Goal: Task Accomplishment & Management: Manage account settings

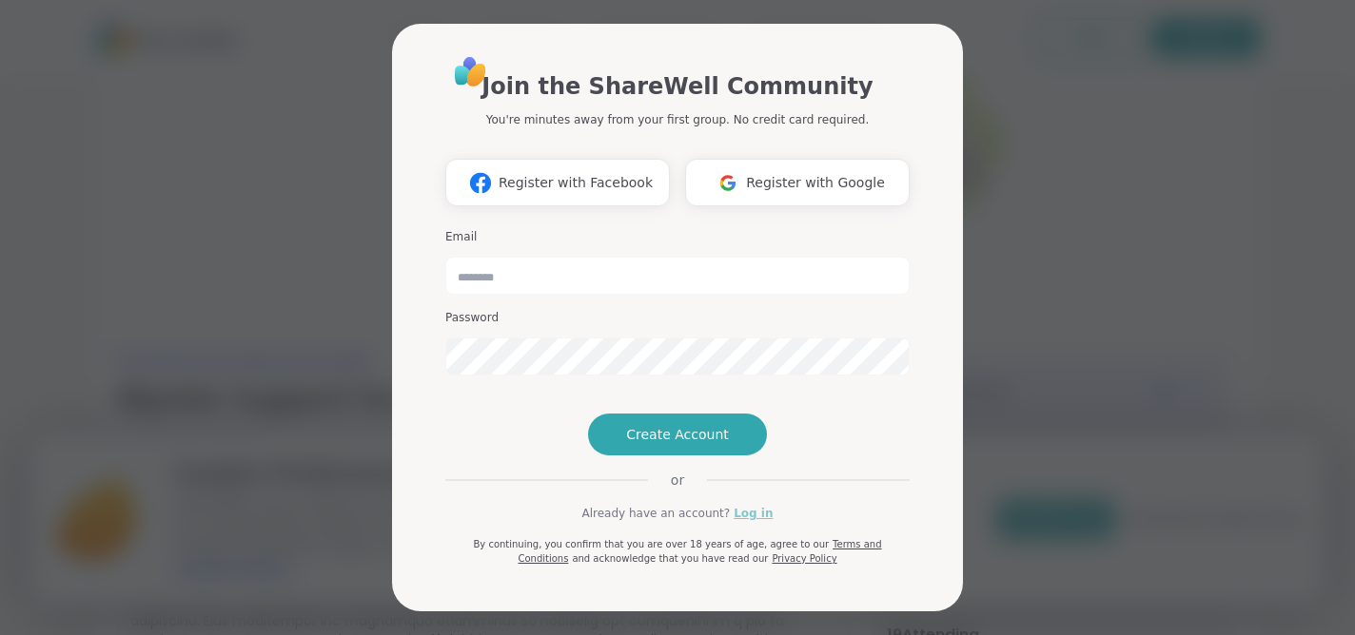
click at [737, 522] on link "Log in" at bounding box center [752, 513] width 39 height 17
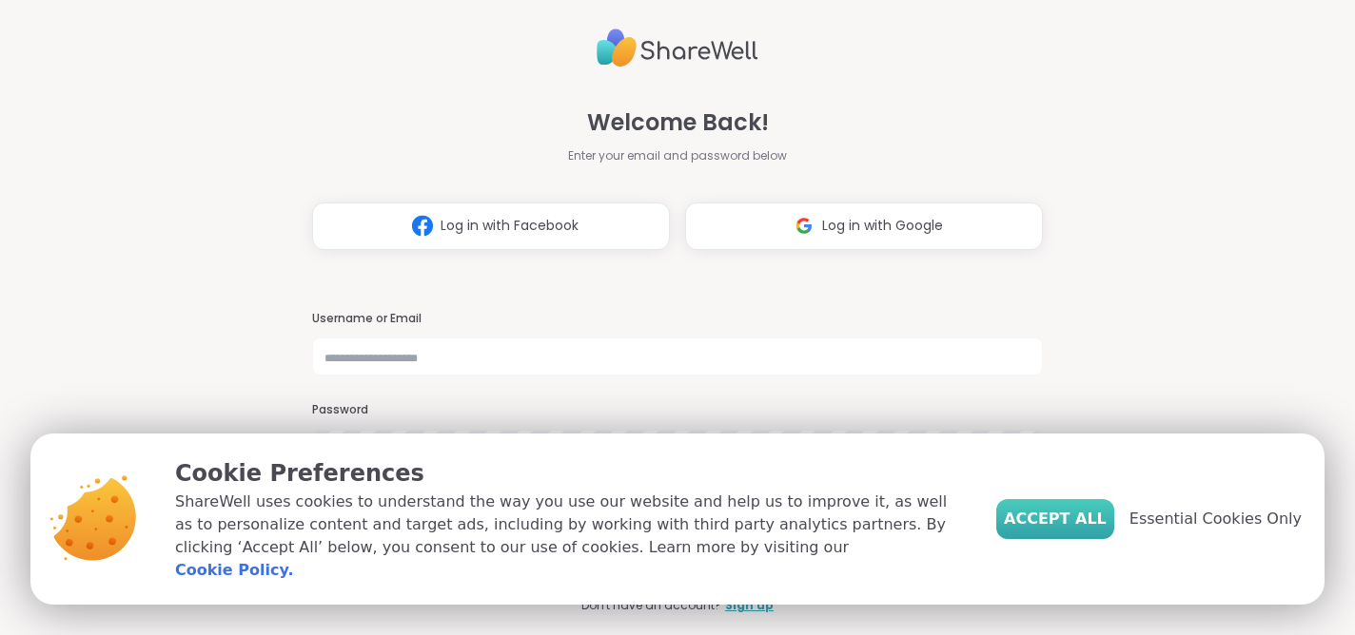
click at [1073, 530] on span "Accept All" at bounding box center [1055, 519] width 103 height 23
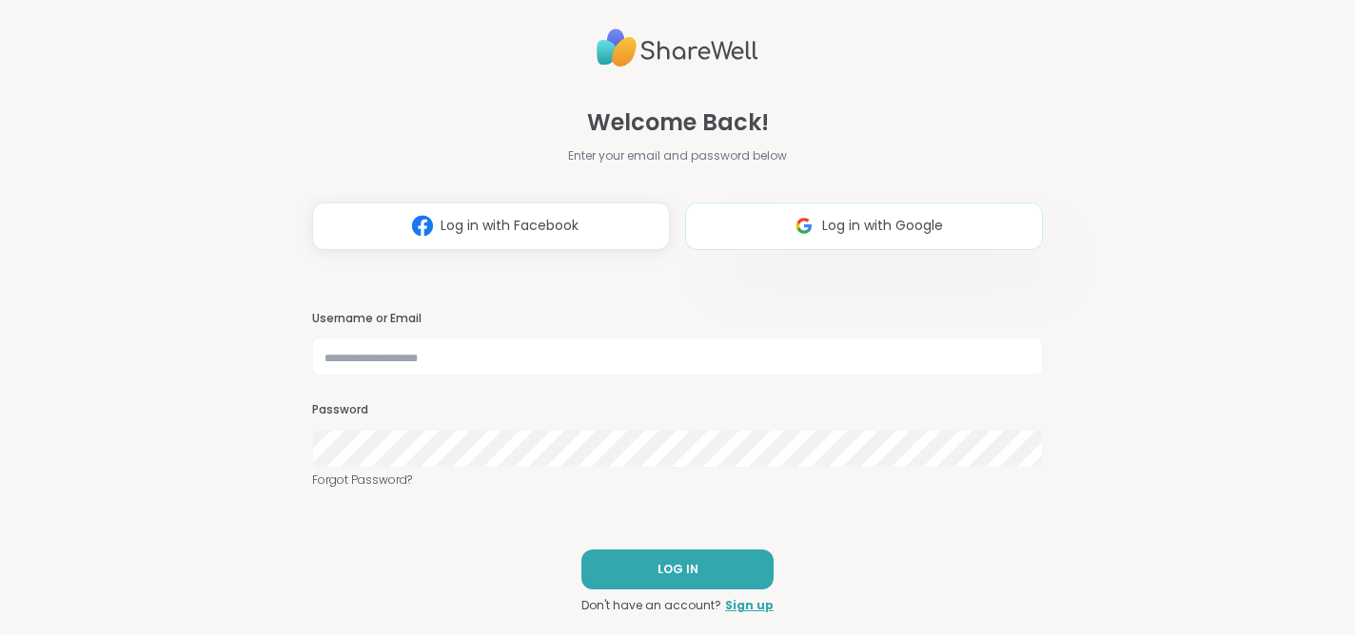
click at [906, 225] on span "Log in with Google" at bounding box center [882, 226] width 121 height 20
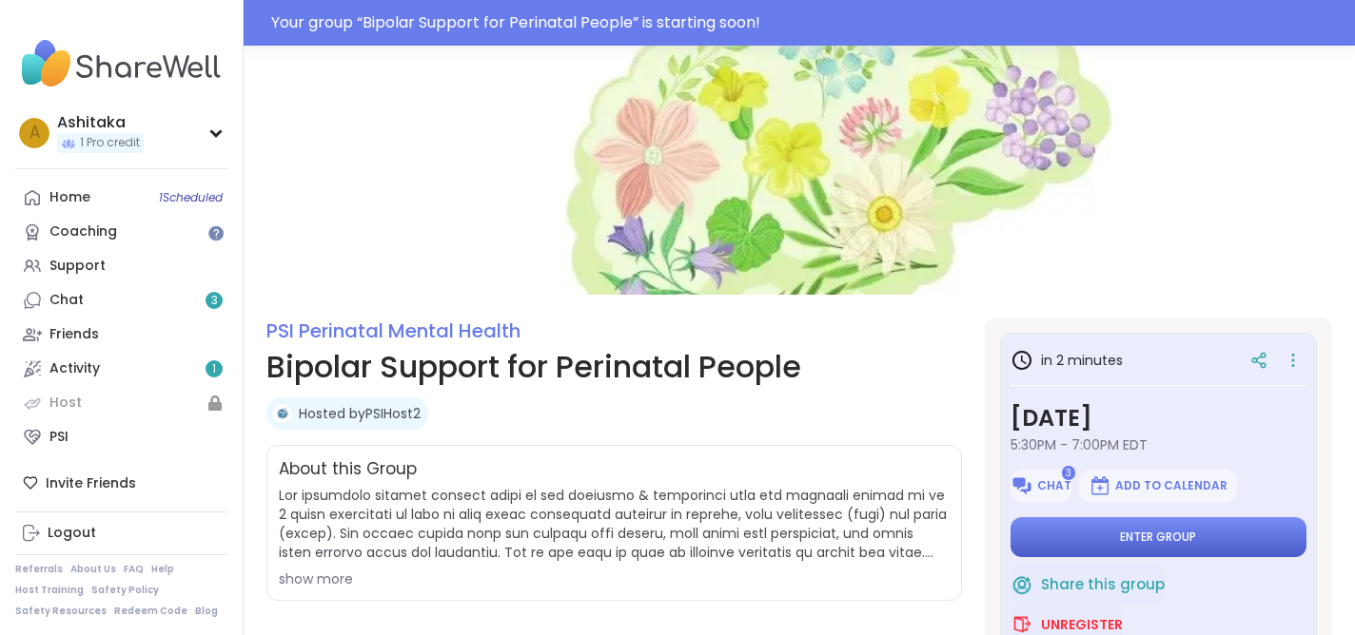
click at [1048, 527] on button "Enter group" at bounding box center [1158, 537] width 296 height 40
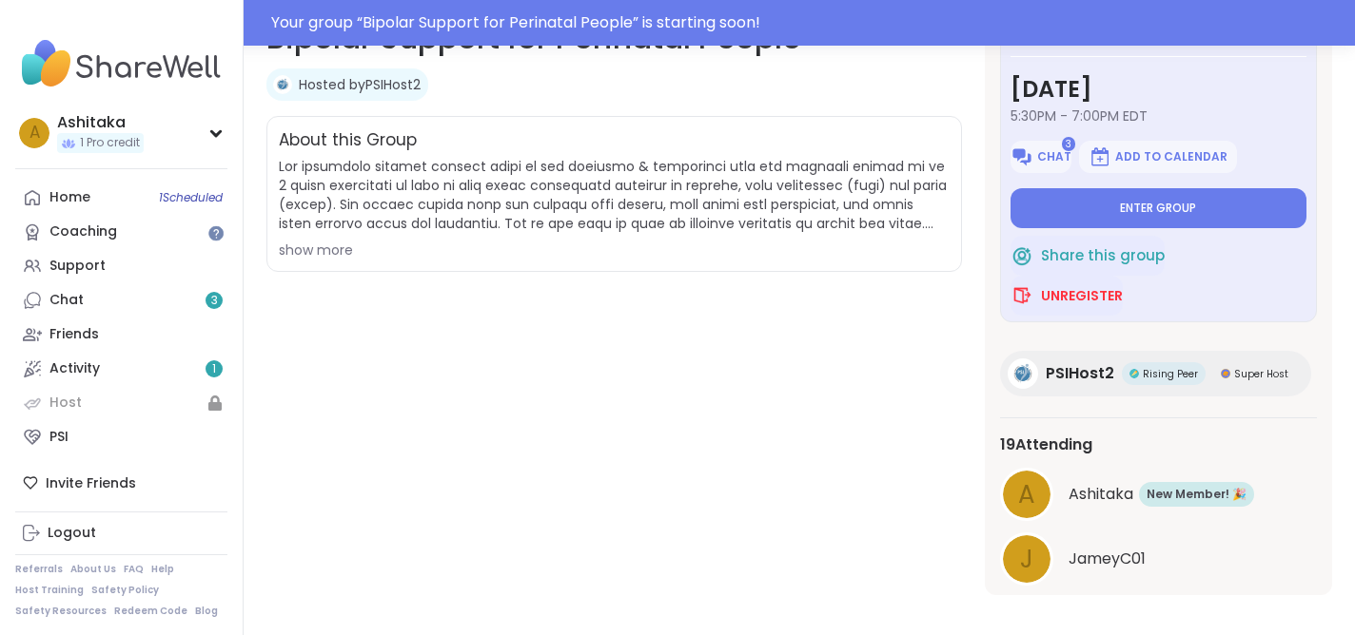
scroll to position [342, 0]
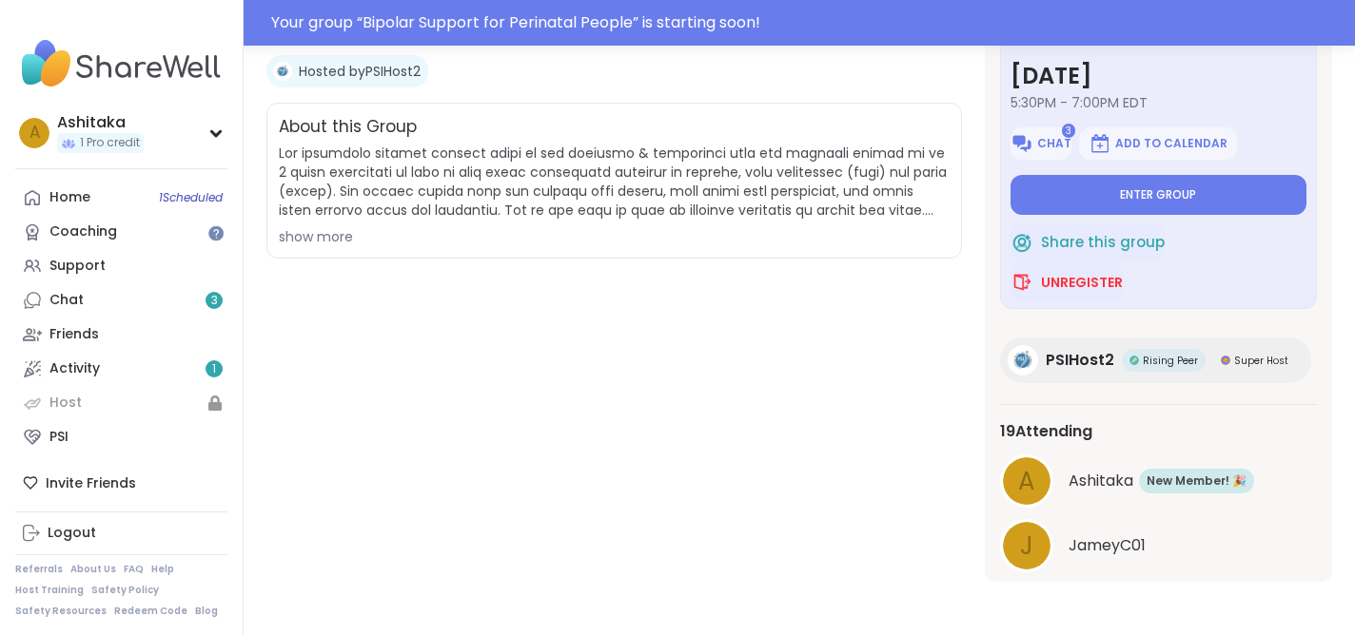
click at [336, 238] on div "show more" at bounding box center [614, 236] width 671 height 19
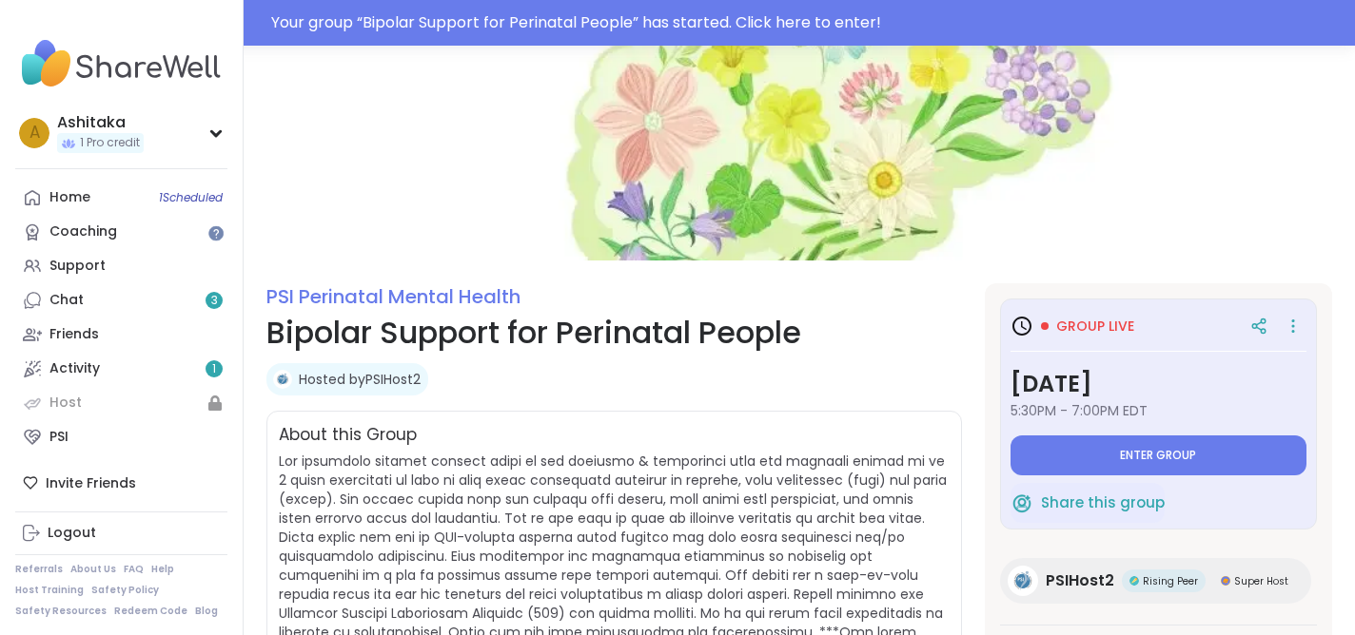
scroll to position [0, 0]
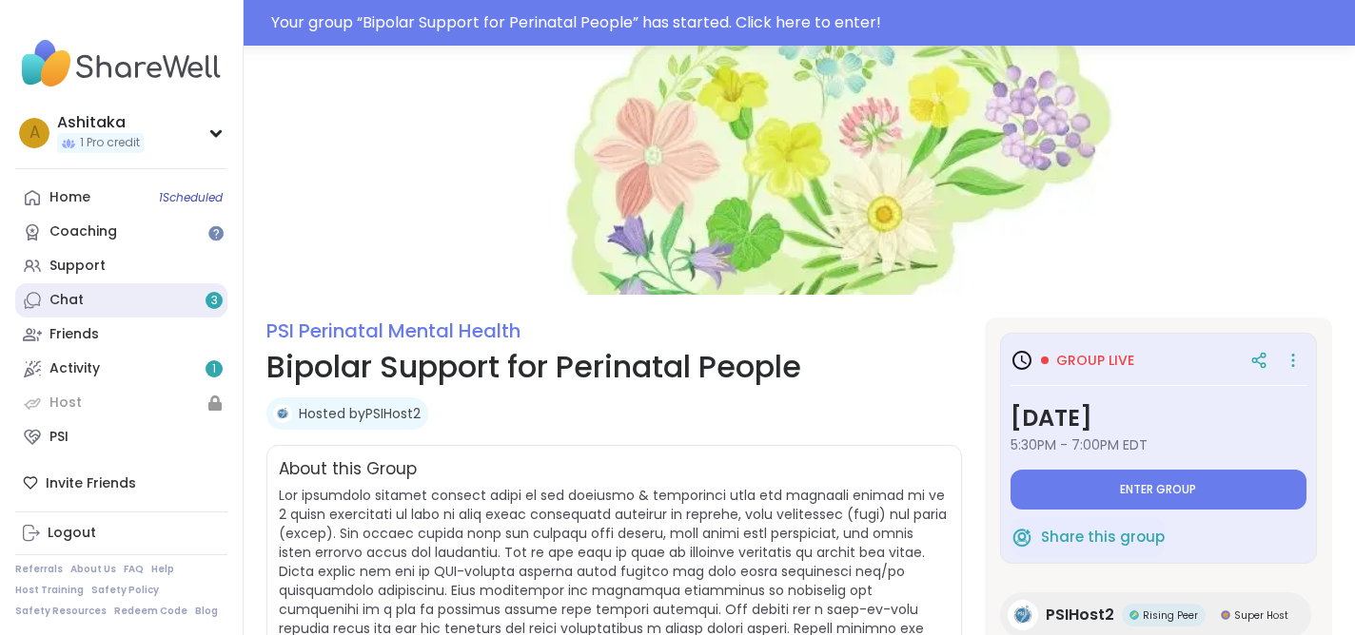
click at [134, 301] on link "Chat 3" at bounding box center [121, 300] width 212 height 34
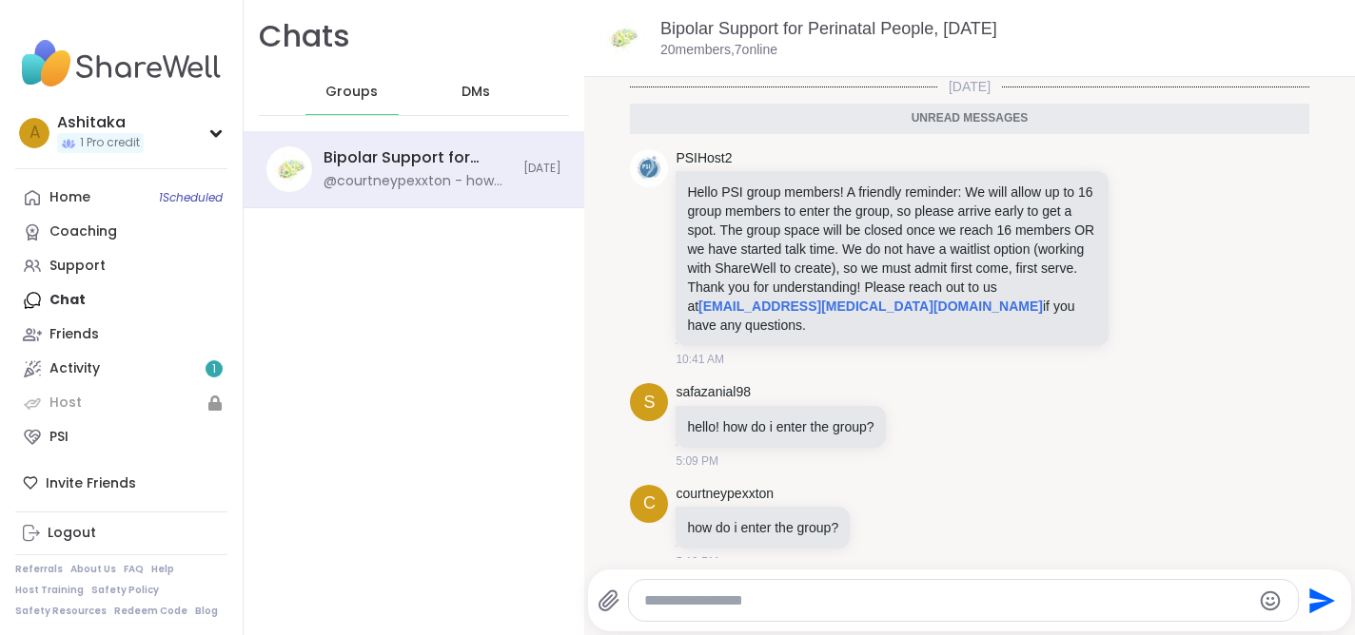
scroll to position [1, 0]
click at [471, 90] on span "DMs" at bounding box center [475, 92] width 29 height 19
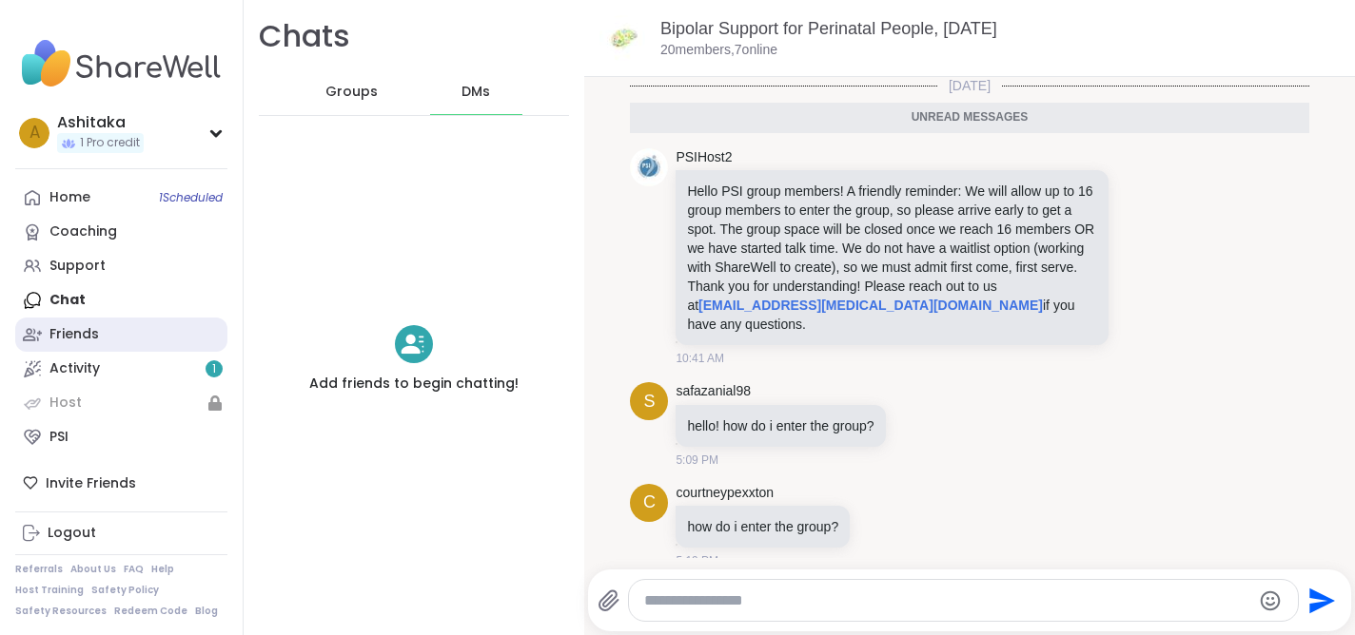
click at [110, 338] on link "Friends" at bounding box center [121, 335] width 212 height 34
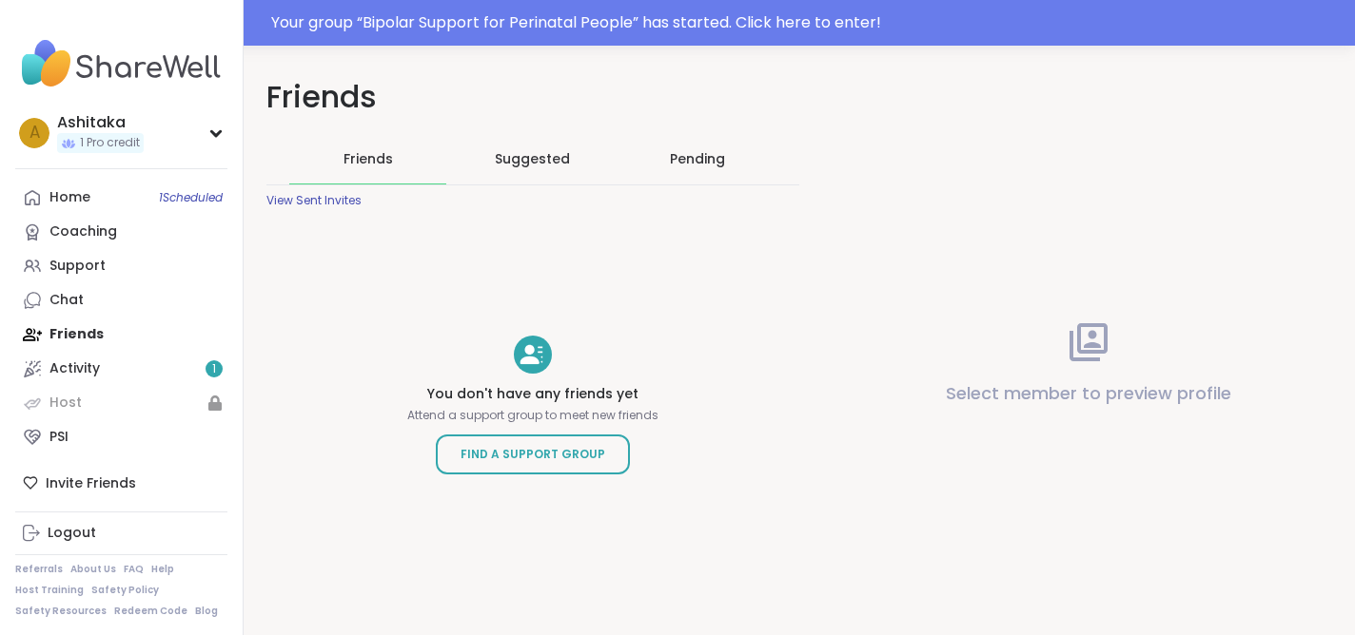
click at [518, 166] on span "Suggested" at bounding box center [532, 158] width 75 height 19
click at [370, 158] on span "Friends" at bounding box center [367, 158] width 49 height 19
click at [148, 204] on link "Home 1 Scheduled" at bounding box center [121, 198] width 212 height 34
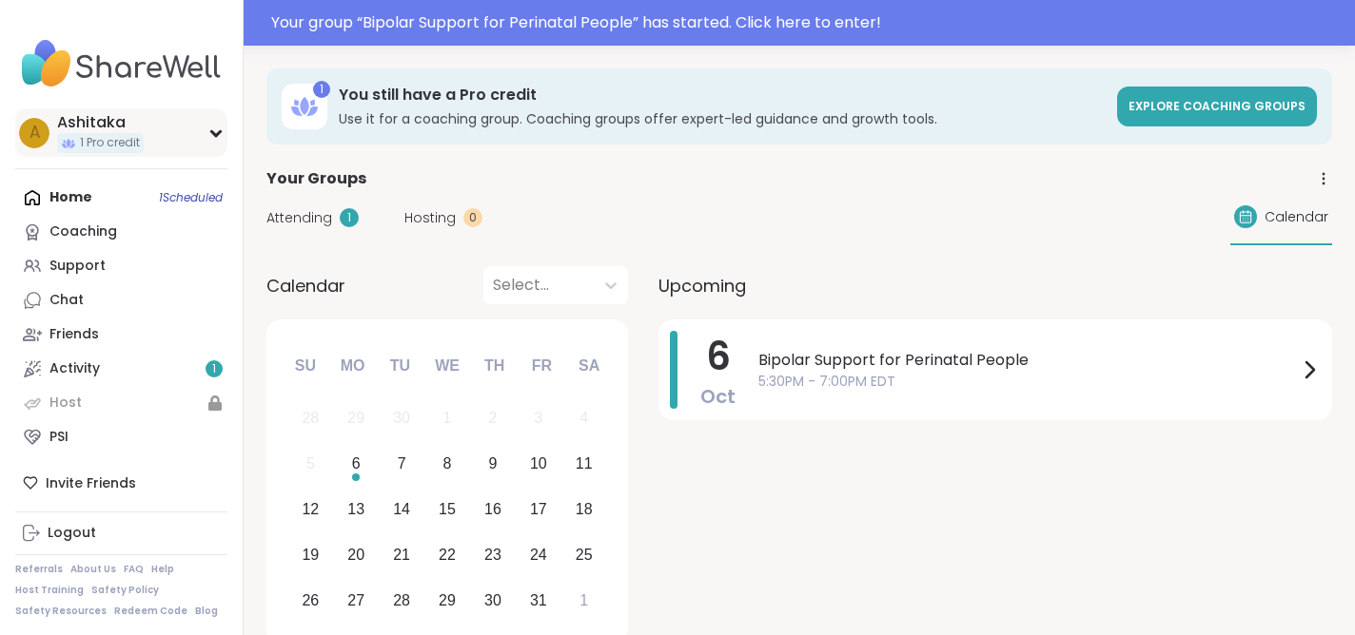
click at [138, 124] on div "Ashitaka" at bounding box center [100, 122] width 87 height 21
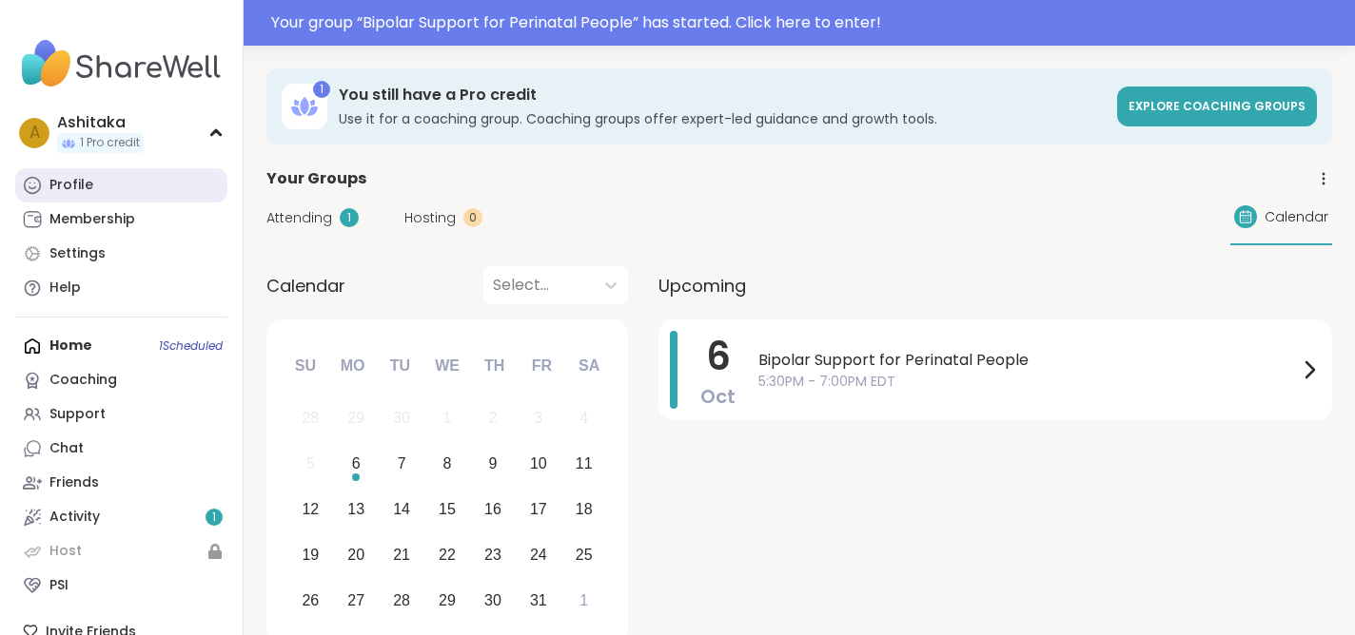
click at [85, 184] on div "Profile" at bounding box center [71, 185] width 44 height 19
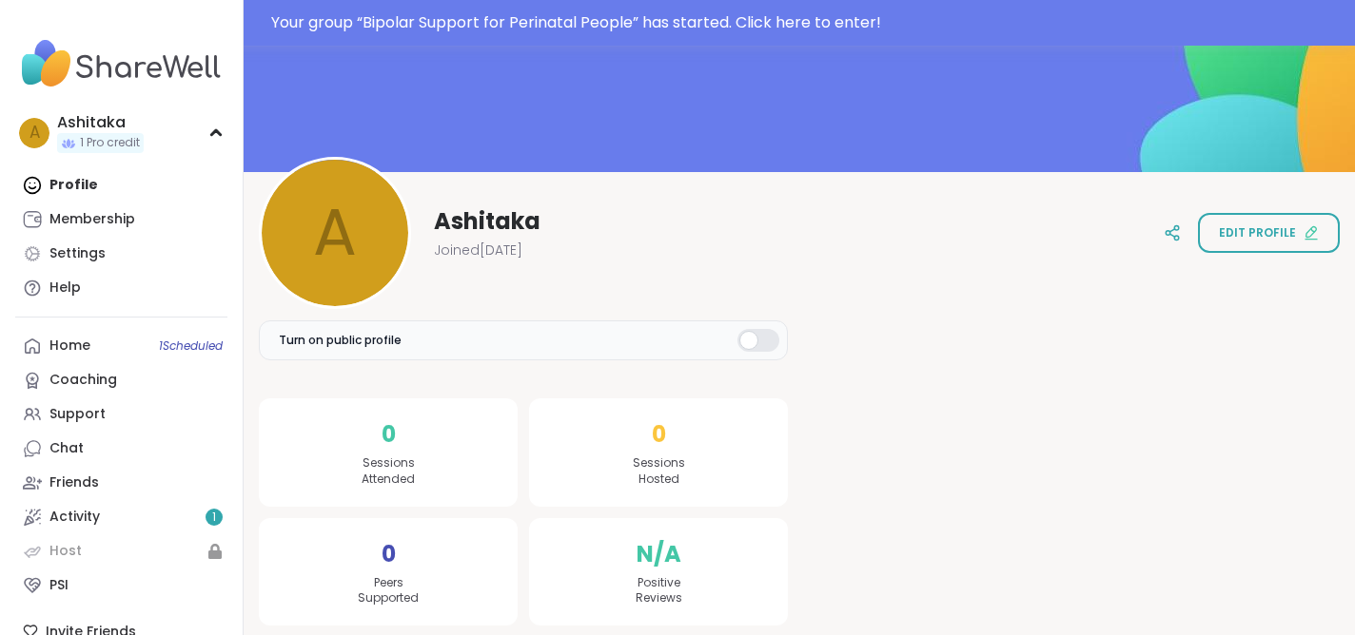
scroll to position [121, 0]
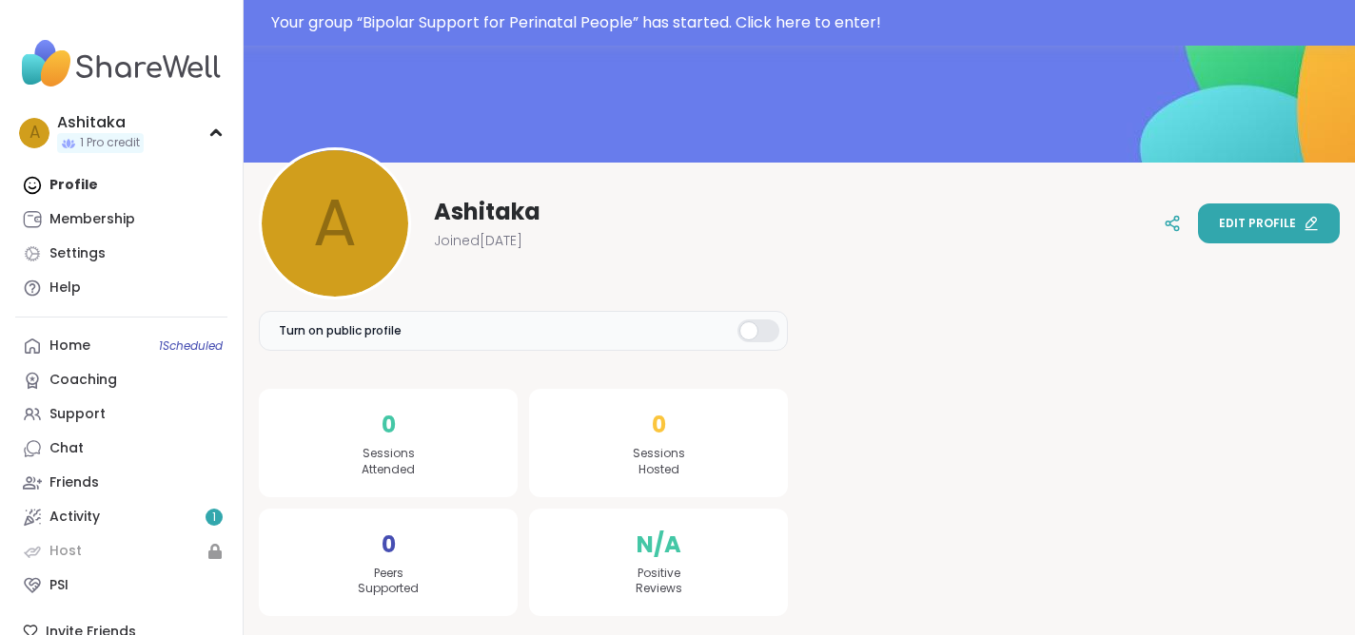
click at [1278, 220] on span "Edit profile" at bounding box center [1257, 223] width 77 height 17
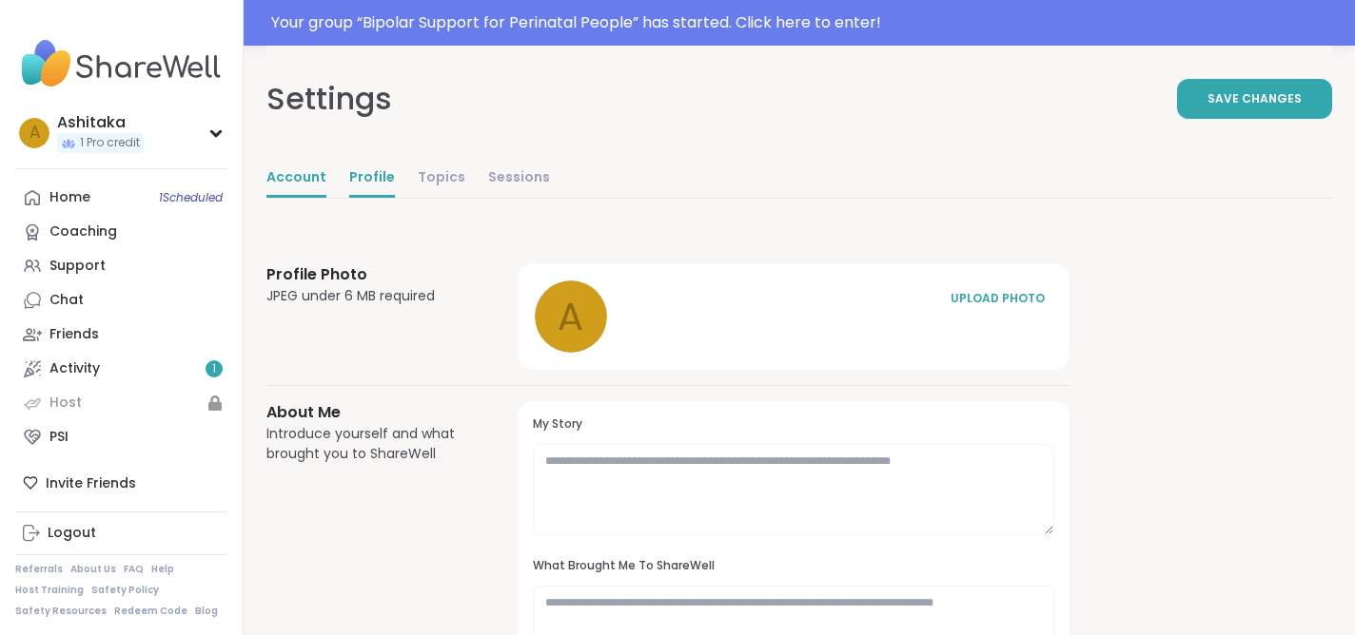
click at [295, 183] on link "Account" at bounding box center [296, 179] width 60 height 38
select select "**"
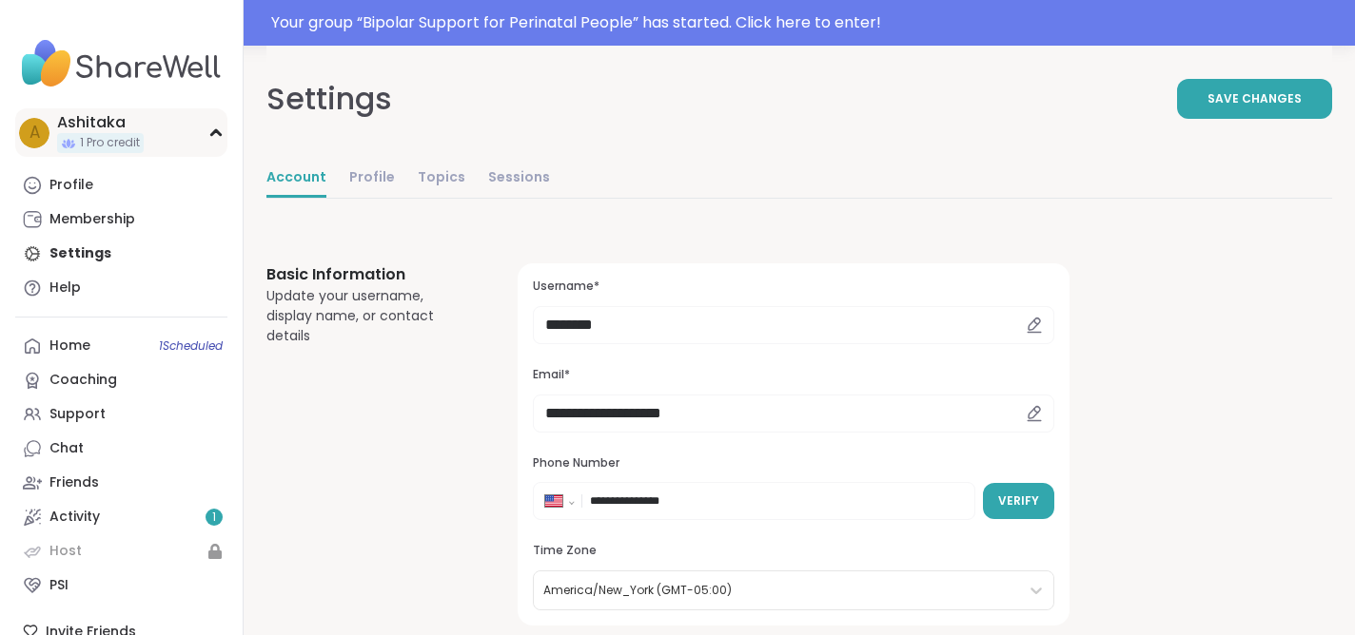
click at [141, 131] on div "Ashitaka" at bounding box center [100, 122] width 87 height 21
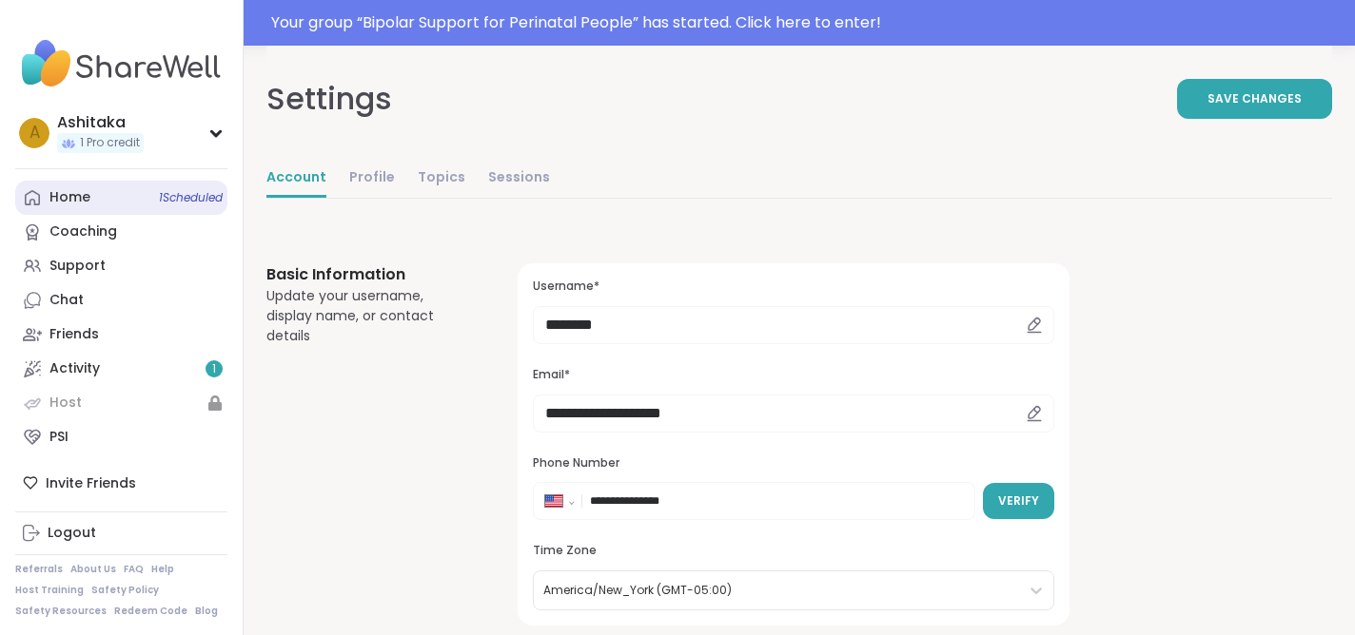
click at [107, 198] on link "Home 1 Scheduled" at bounding box center [121, 198] width 212 height 34
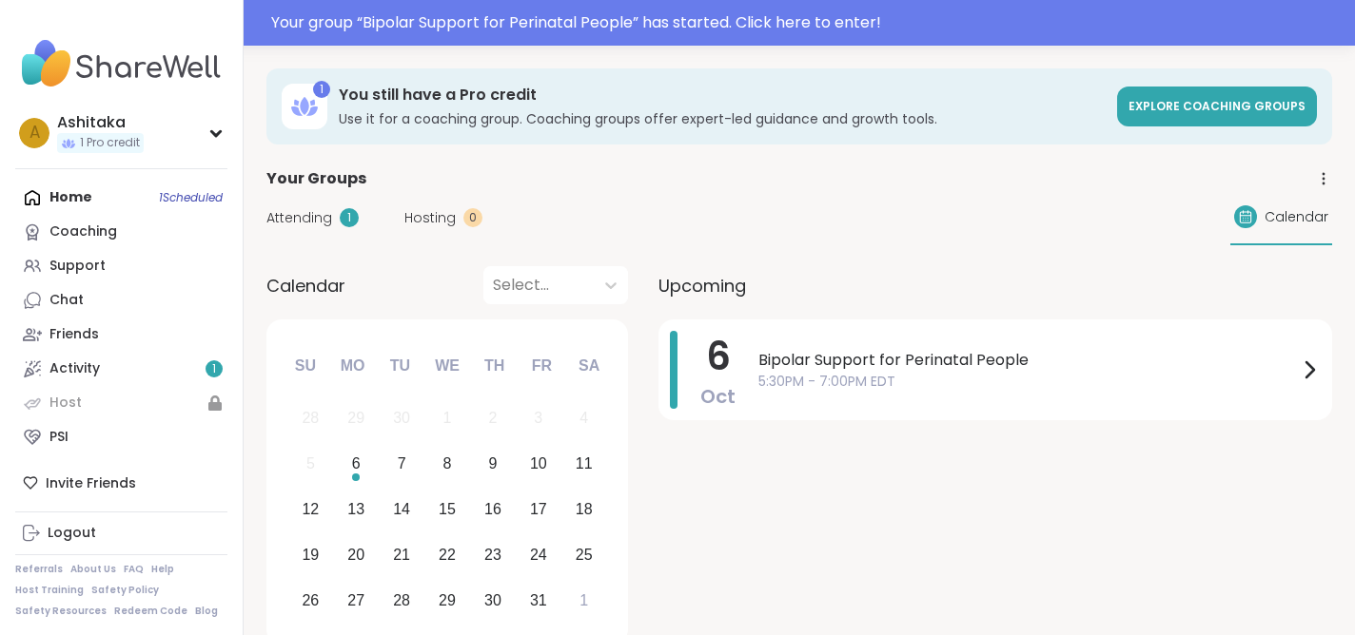
click at [315, 222] on span "Attending" at bounding box center [299, 218] width 66 height 20
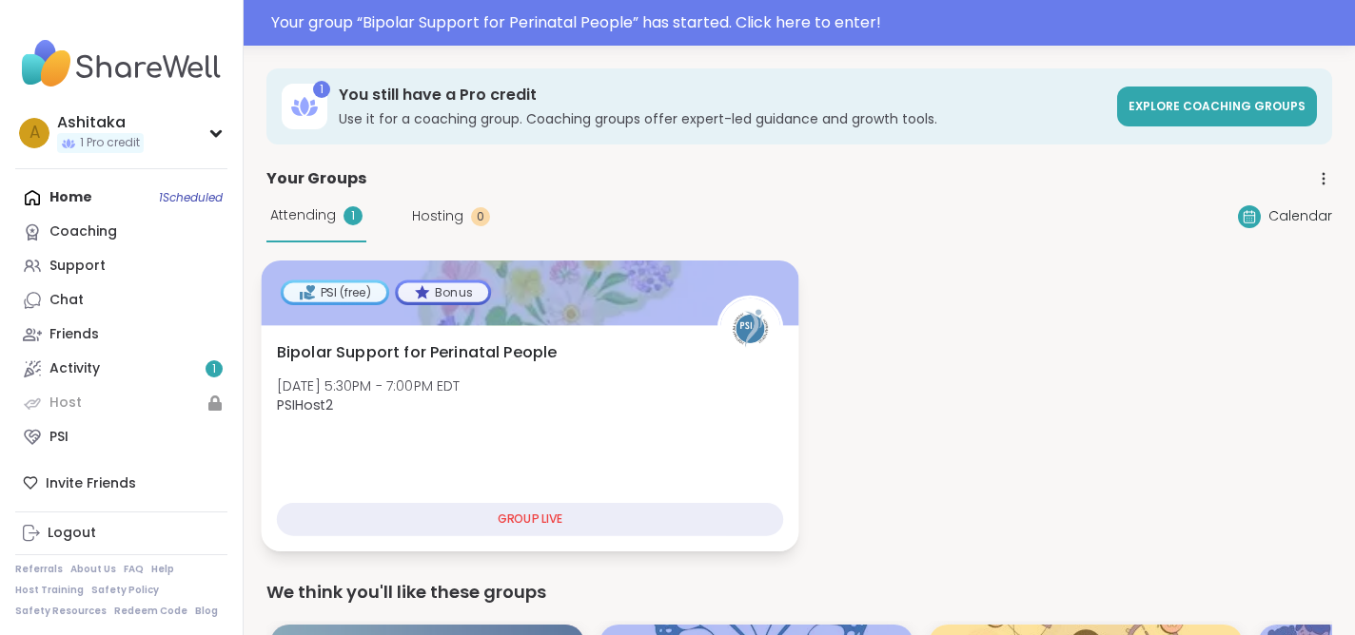
click at [452, 346] on span "Bipolar Support for Perinatal People" at bounding box center [417, 352] width 281 height 23
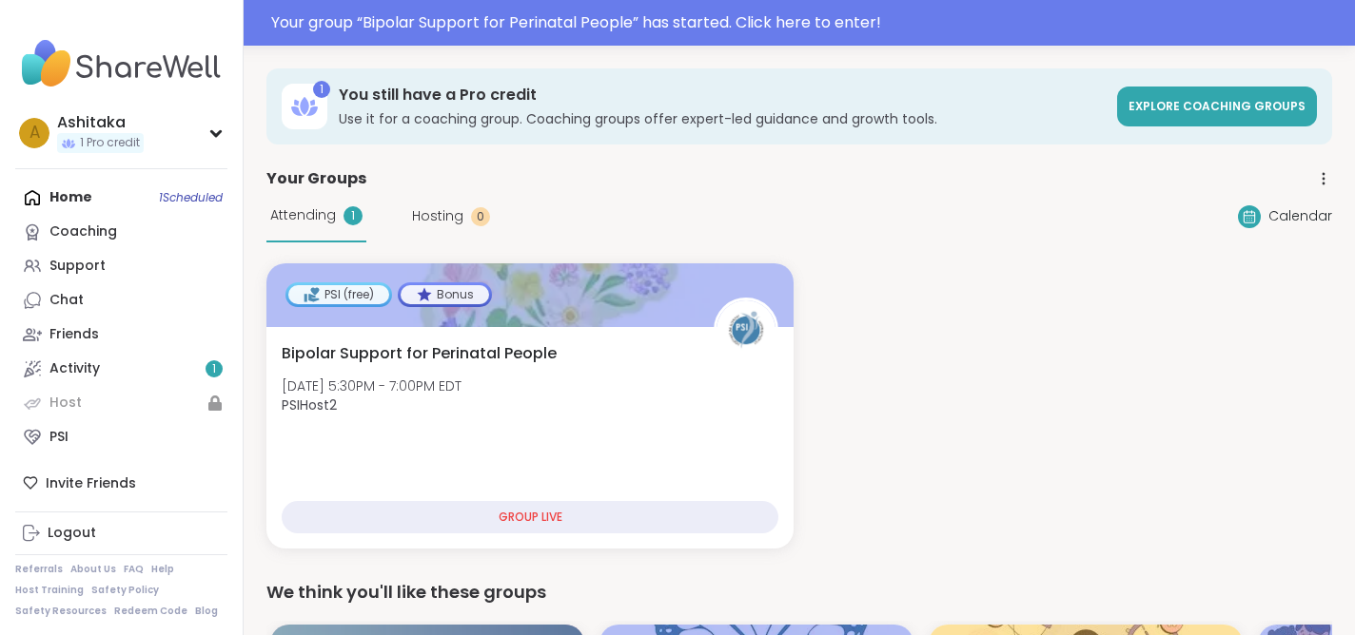
click at [116, 199] on div "Home 1 Scheduled Coaching Support Chat Friends Activity 1 Host PSI" at bounding box center [121, 318] width 212 height 274
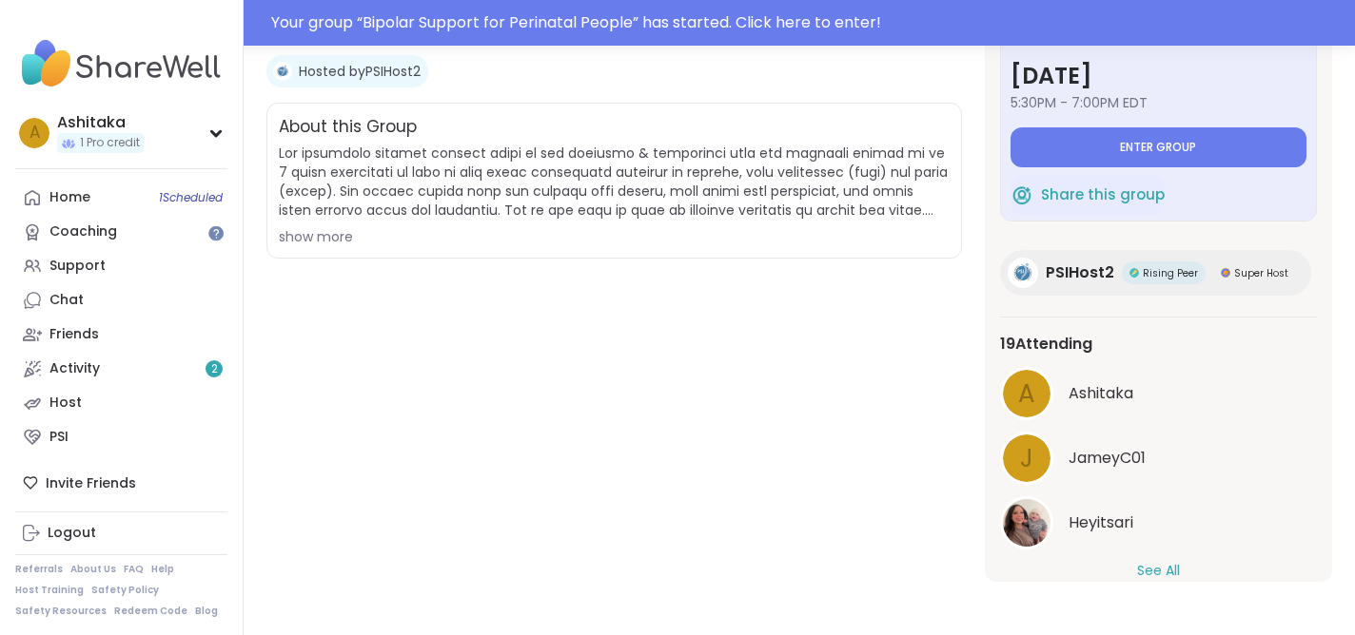
scroll to position [29, 0]
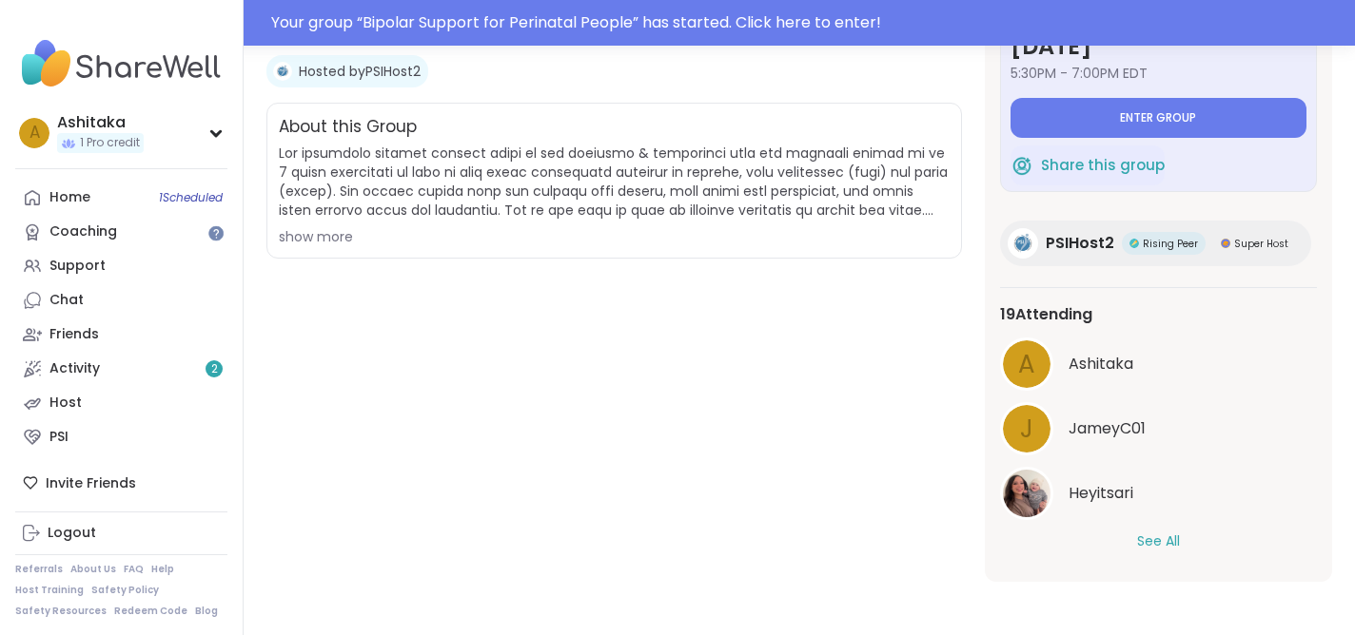
click at [1152, 538] on button "See All" at bounding box center [1158, 542] width 43 height 20
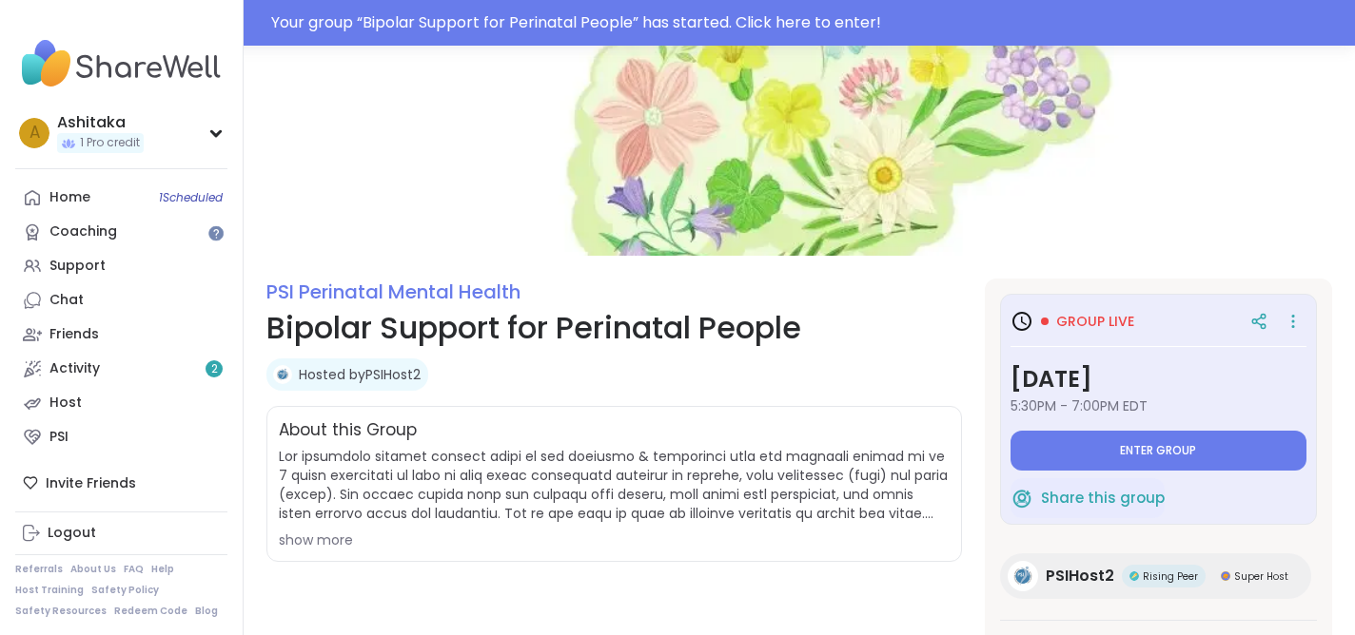
scroll to position [0, 0]
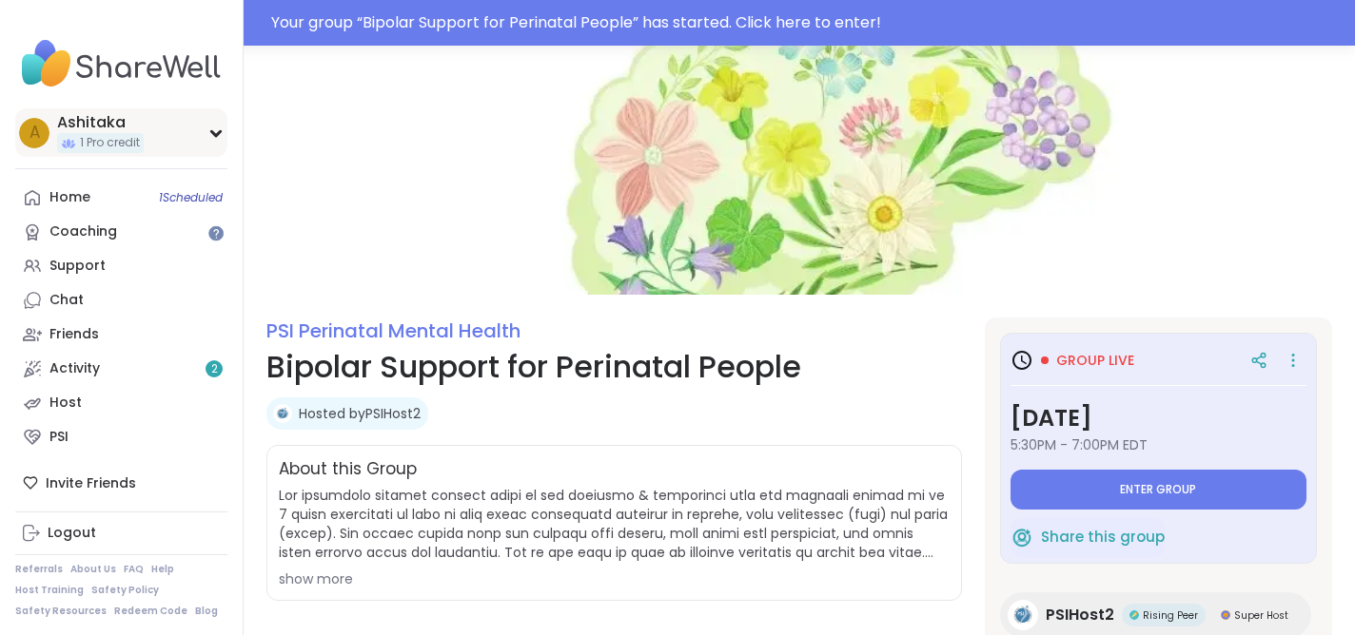
click at [160, 131] on div "A Ashitaka 1 Pro credit" at bounding box center [121, 132] width 212 height 49
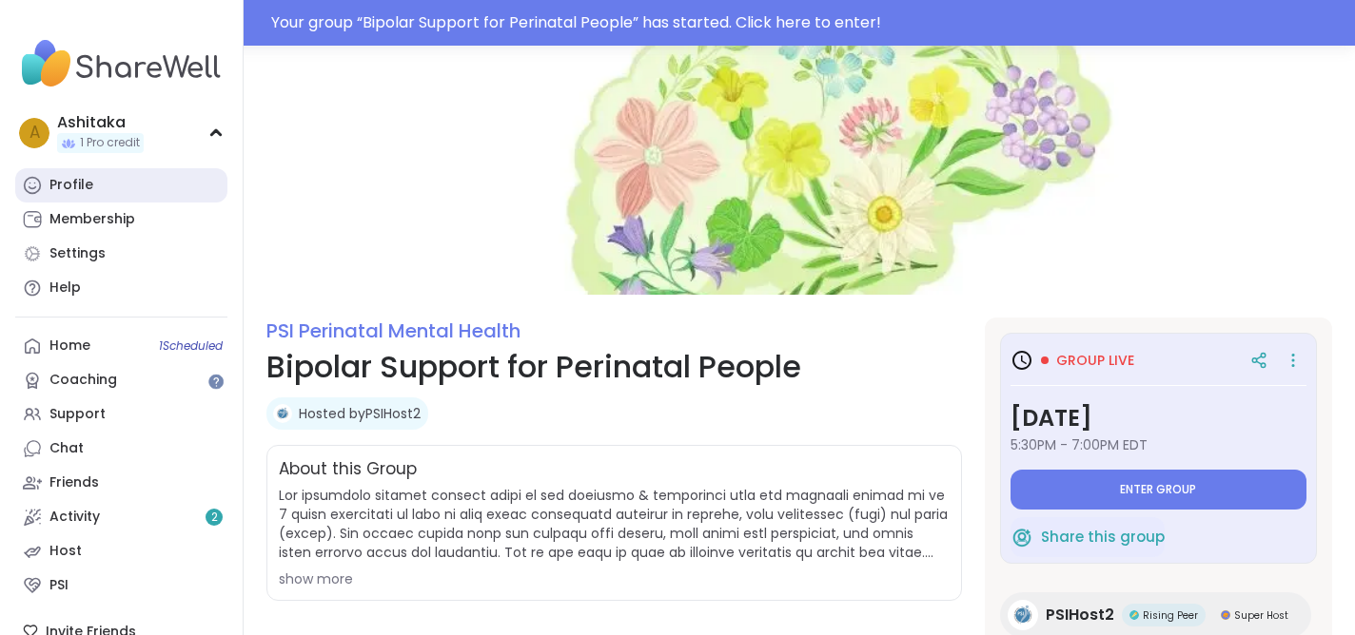
click at [145, 182] on link "Profile" at bounding box center [121, 185] width 212 height 34
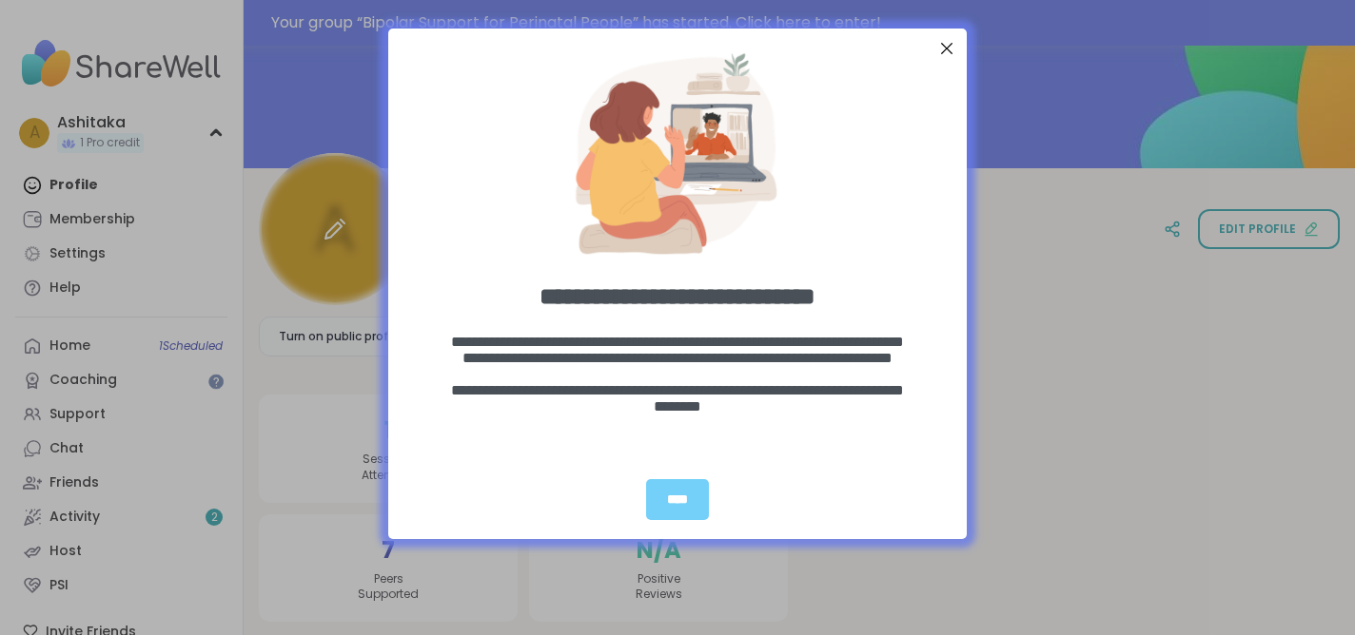
scroll to position [121, 0]
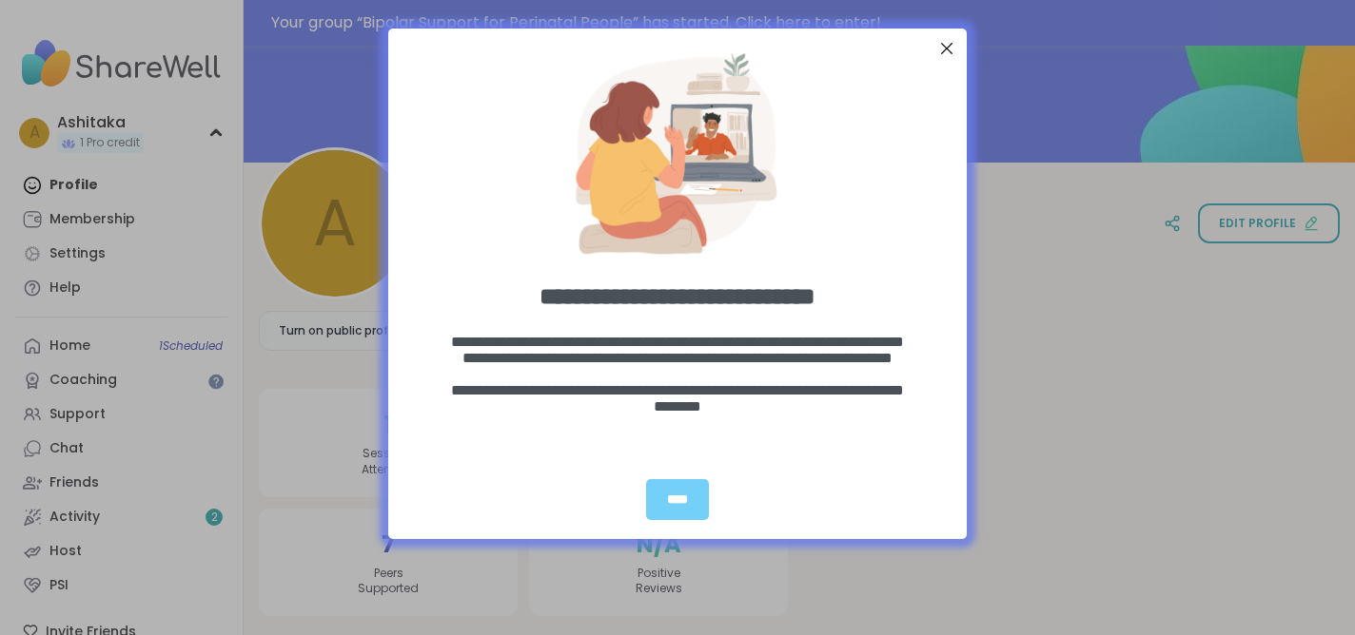
click at [948, 40] on div "Close Step" at bounding box center [946, 48] width 25 height 25
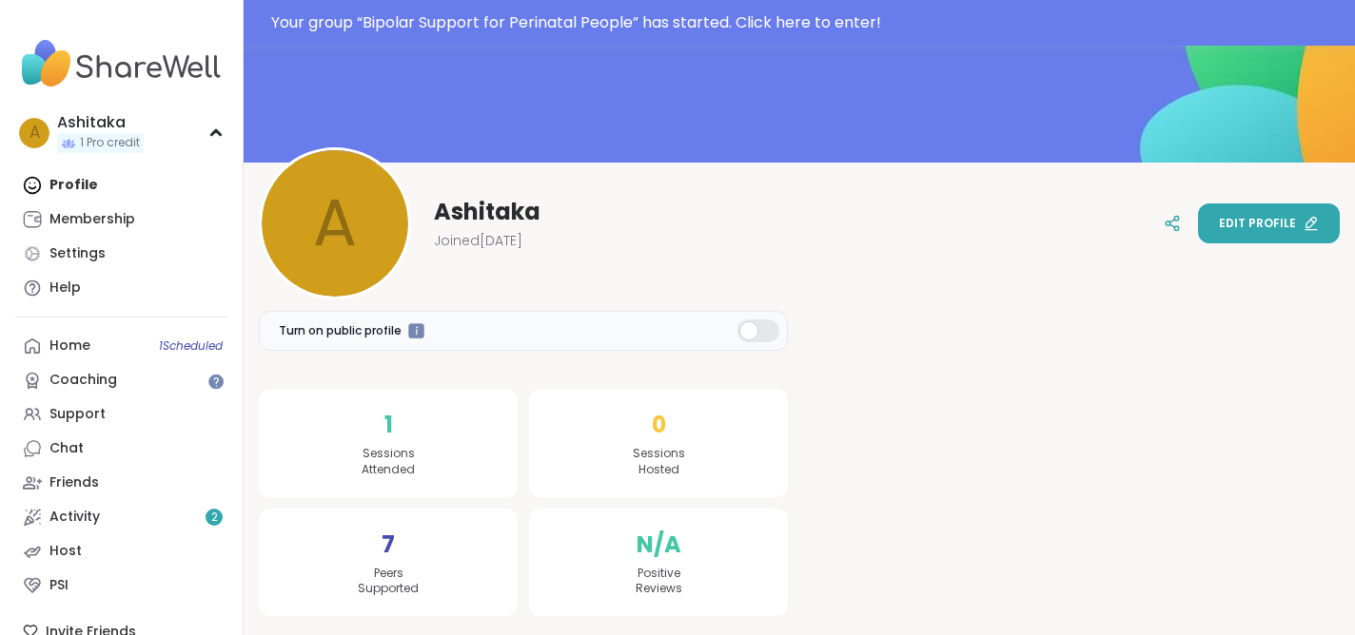
click at [1272, 228] on span "Edit profile" at bounding box center [1257, 223] width 77 height 17
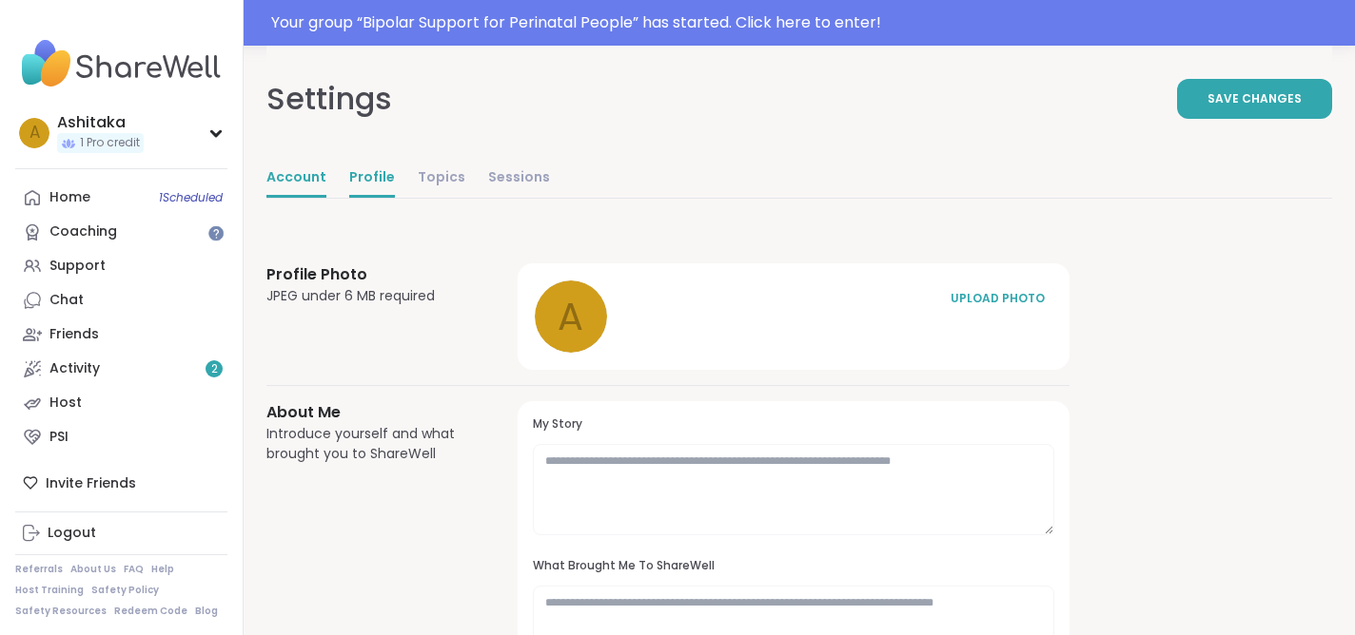
click at [284, 178] on link "Account" at bounding box center [296, 179] width 60 height 38
select select "**"
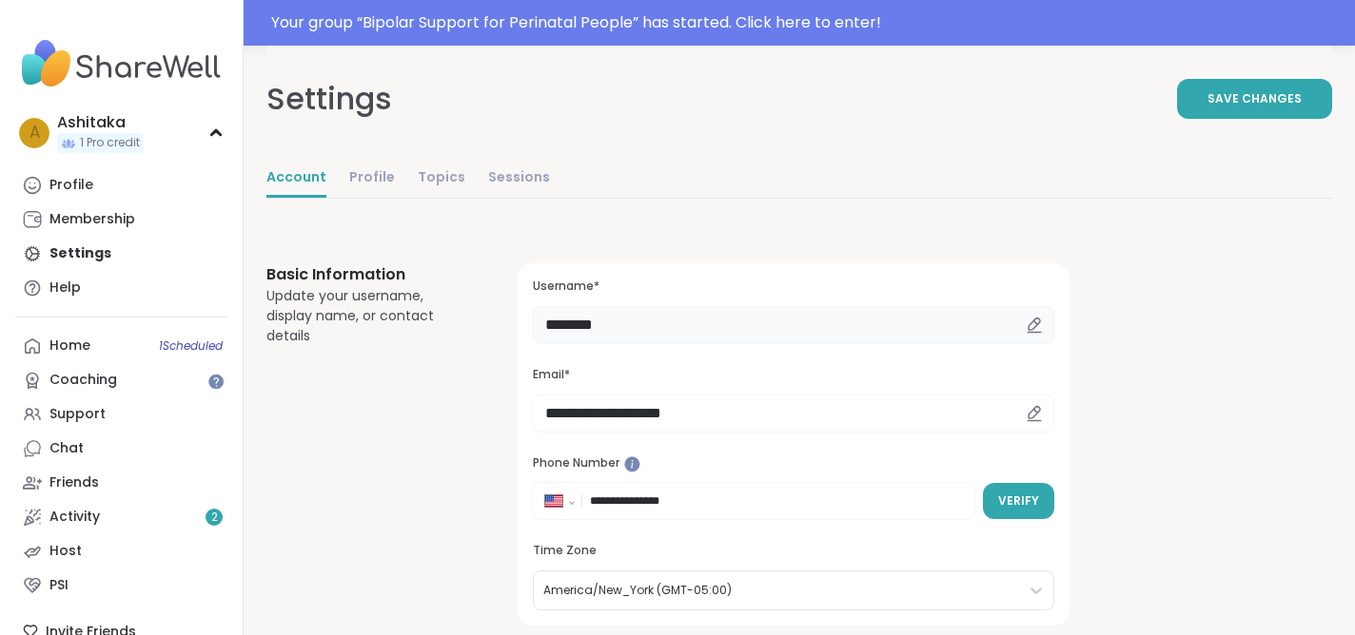
drag, startPoint x: 640, startPoint y: 322, endPoint x: 528, endPoint y: 325, distance: 112.3
click at [528, 325] on div "**********" at bounding box center [793, 444] width 552 height 362
type input "**********"
click at [1201, 91] on button "Save Changes" at bounding box center [1254, 99] width 155 height 40
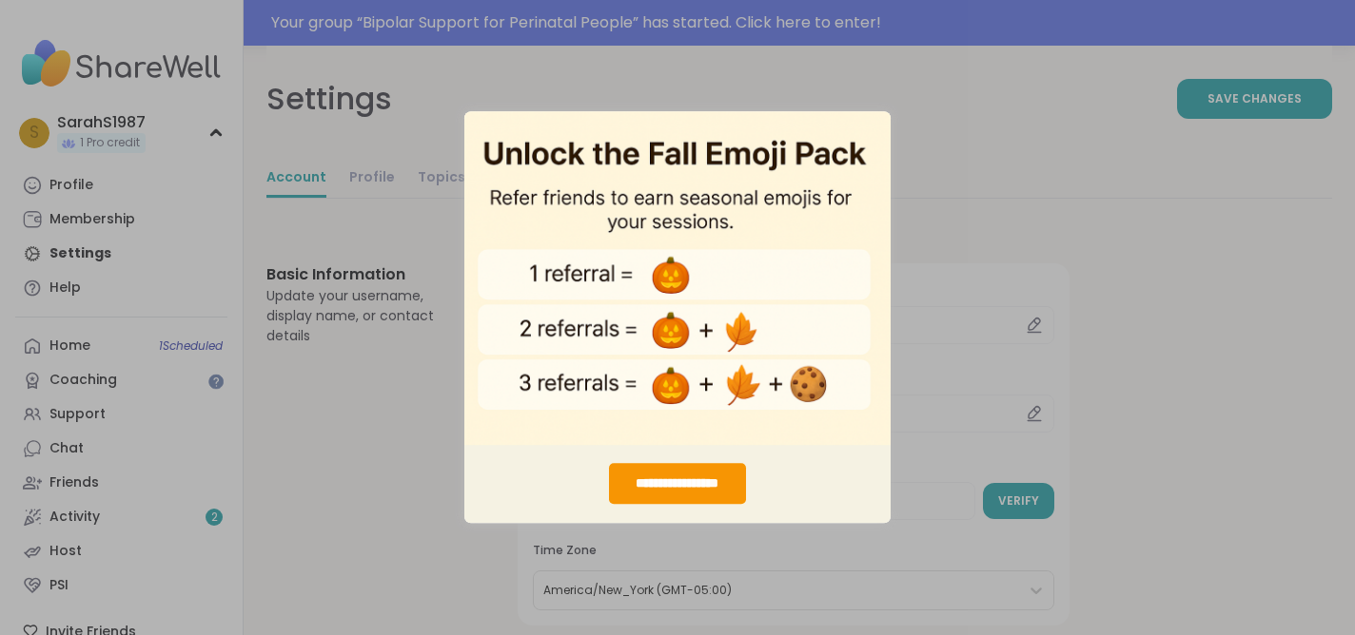
click at [936, 224] on div "**********" at bounding box center [677, 317] width 1355 height 635
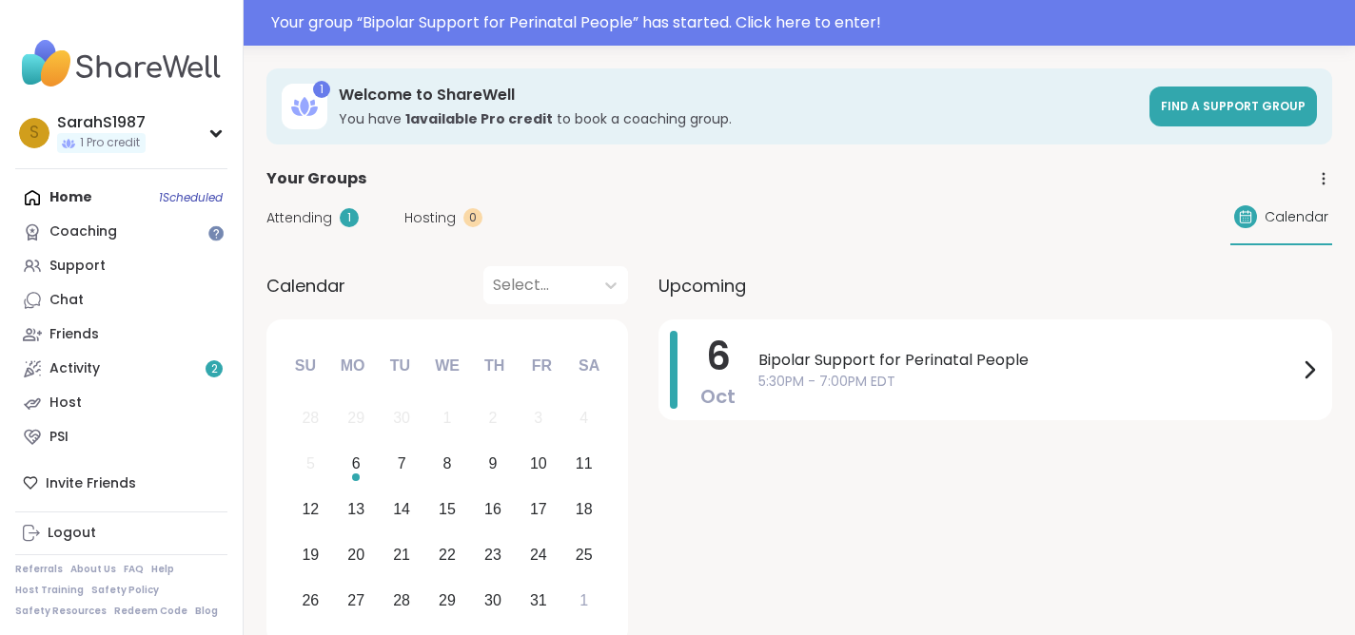
click at [114, 194] on div "Home 1 Scheduled Coaching Support Chat Friends Activity 2 Host PSI" at bounding box center [121, 318] width 212 height 274
click at [308, 219] on span "Attending" at bounding box center [299, 218] width 66 height 20
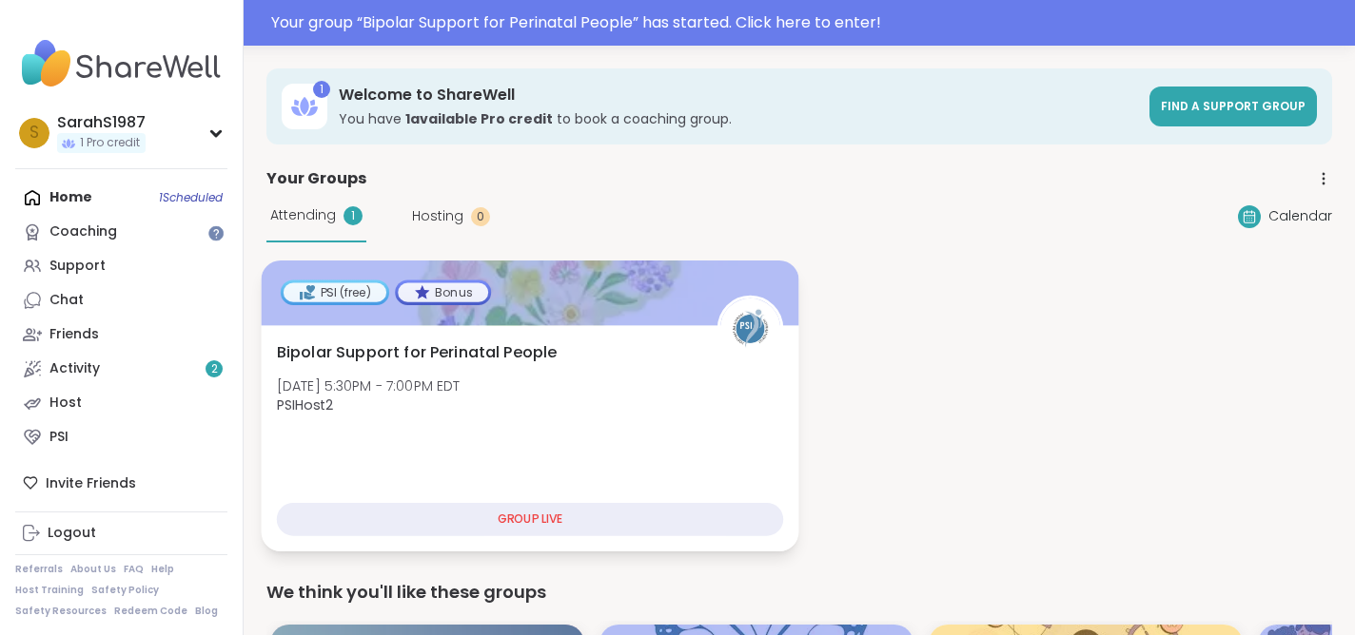
click at [565, 302] on div at bounding box center [529, 293] width 537 height 65
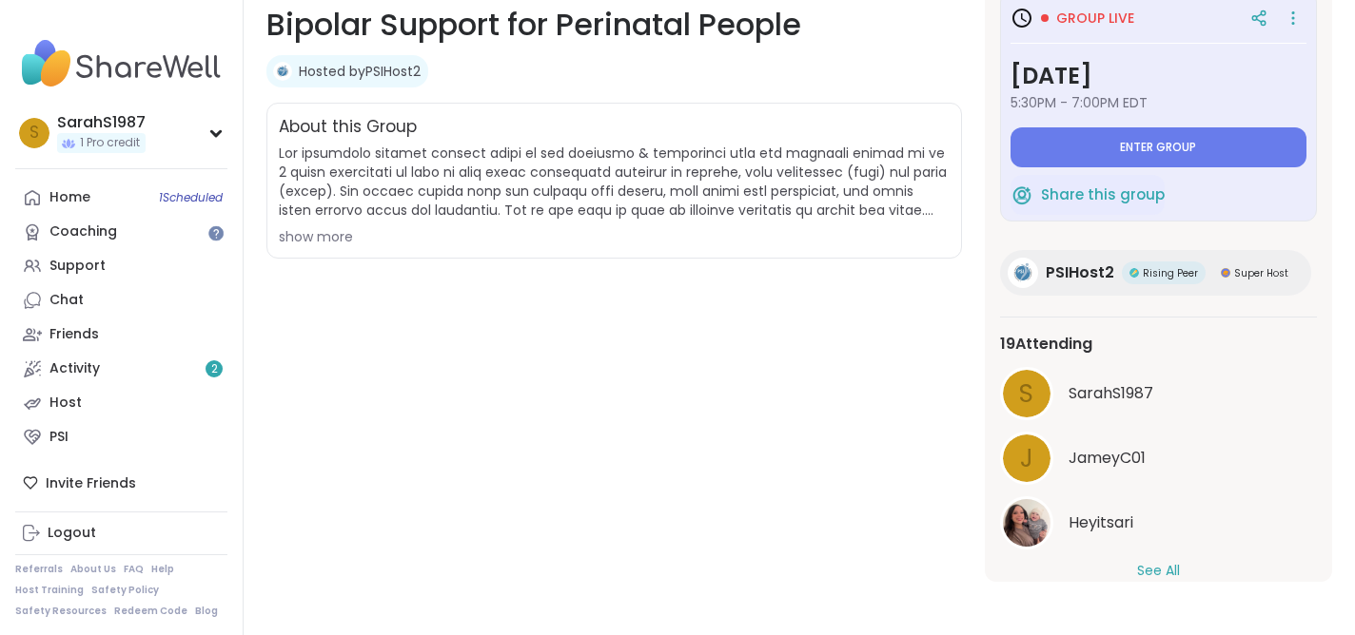
scroll to position [297, 0]
click at [34, 134] on span "S" at bounding box center [34, 133] width 10 height 25
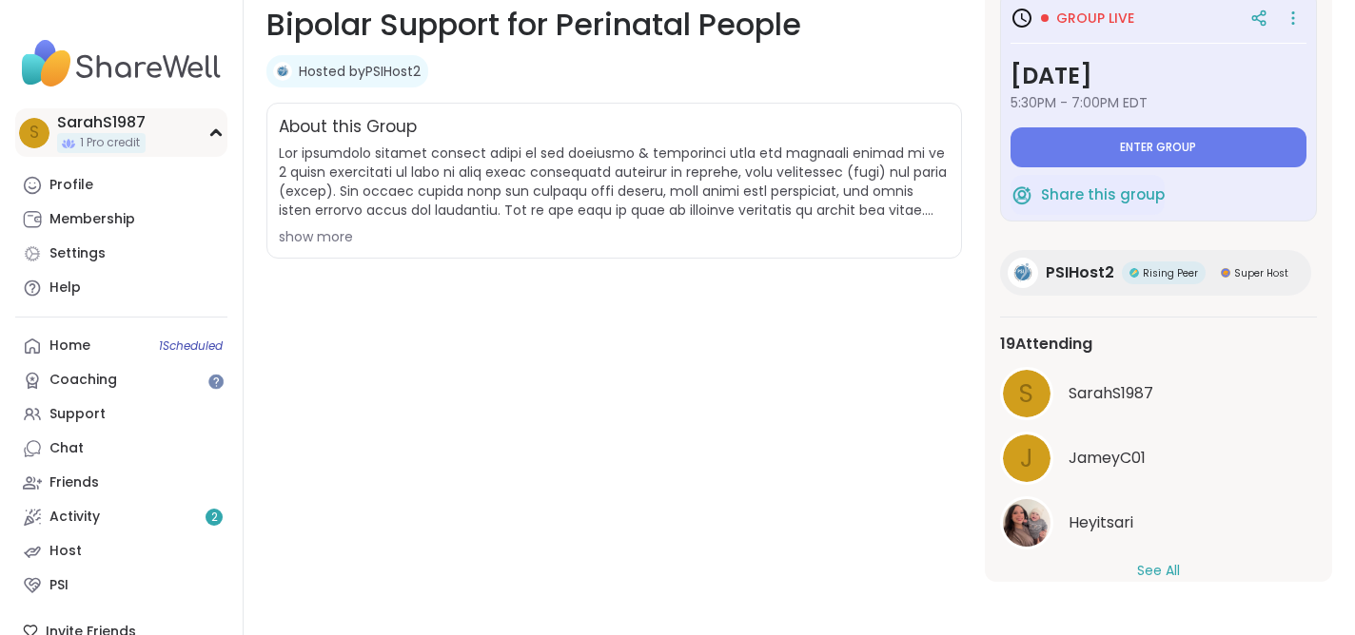
click at [34, 134] on span "S" at bounding box center [34, 133] width 10 height 25
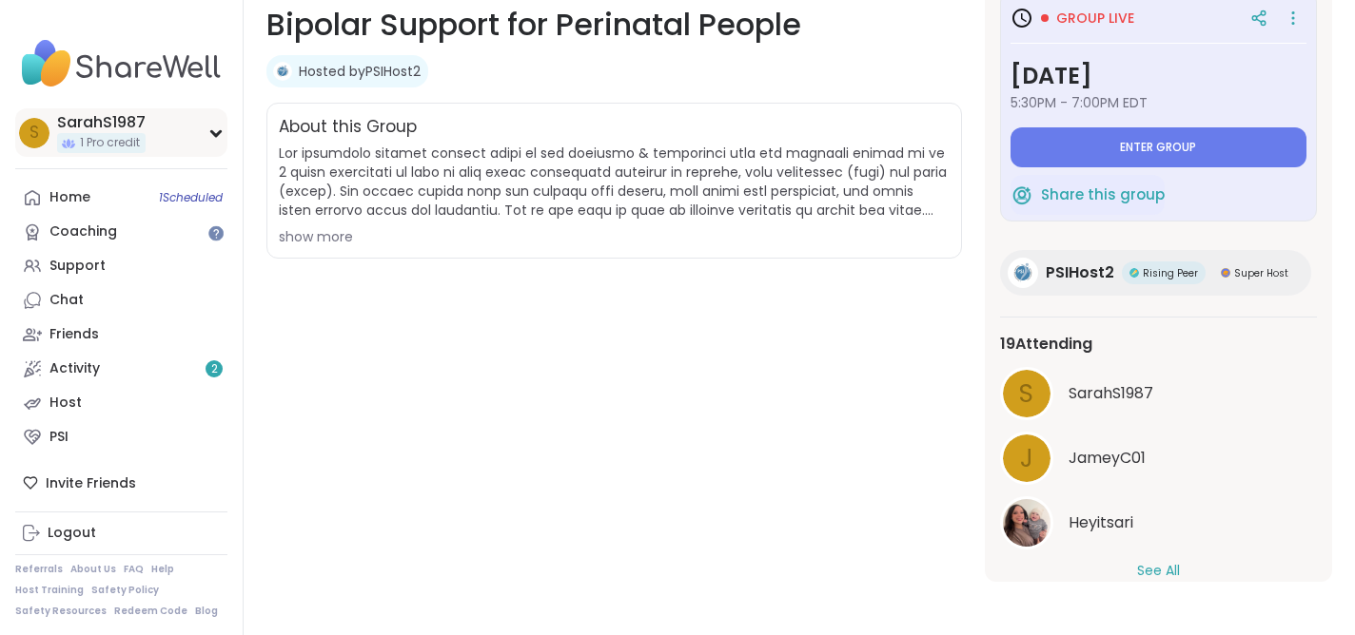
click at [34, 134] on span "S" at bounding box center [34, 133] width 10 height 25
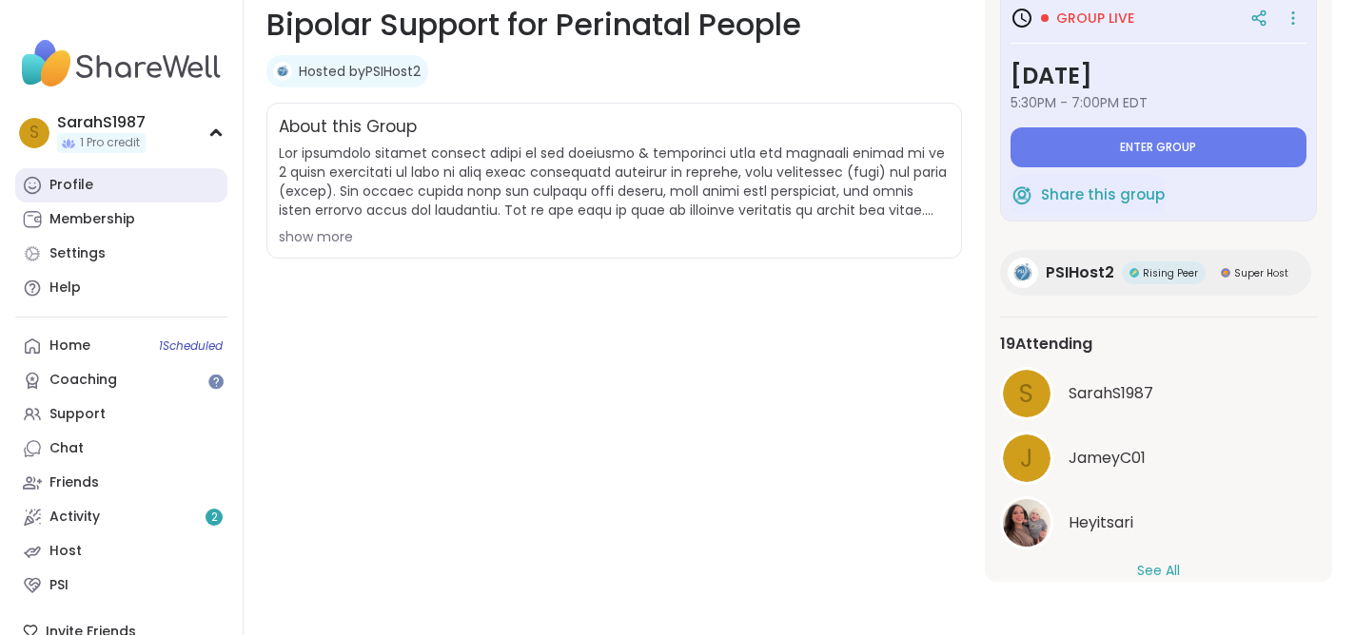
click at [61, 185] on div "Profile" at bounding box center [71, 185] width 44 height 19
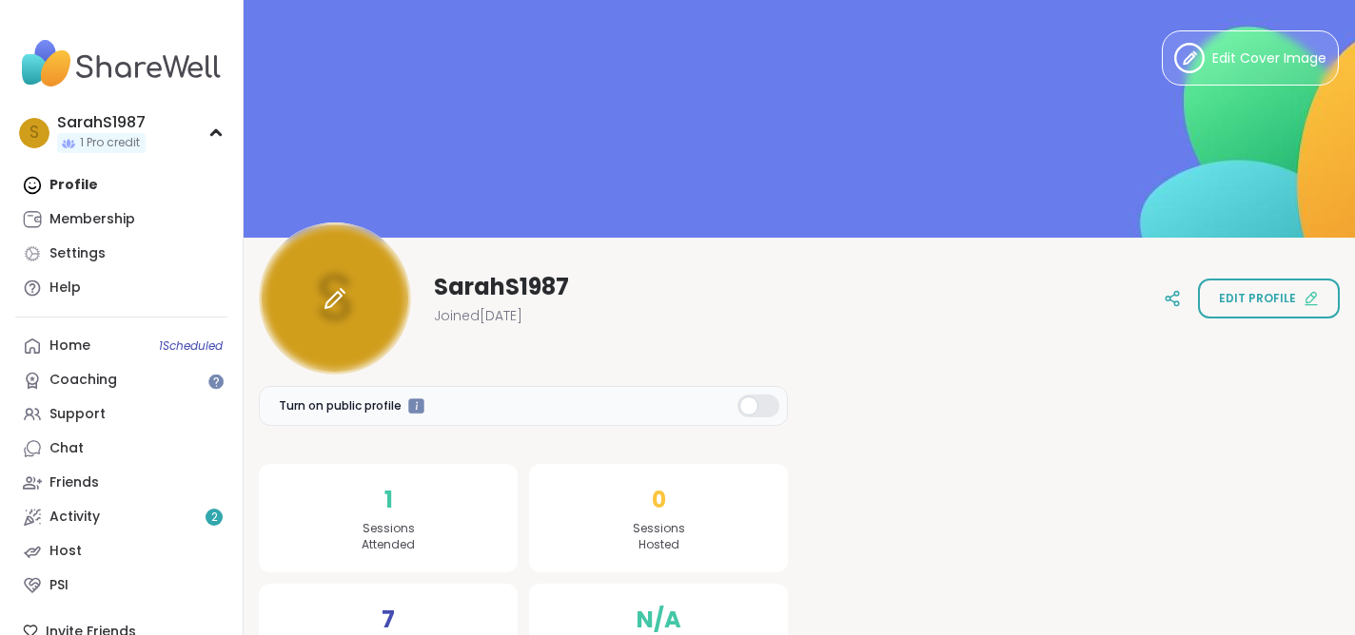
click at [318, 283] on div at bounding box center [335, 299] width 152 height 152
